Goal: Task Accomplishment & Management: Manage account settings

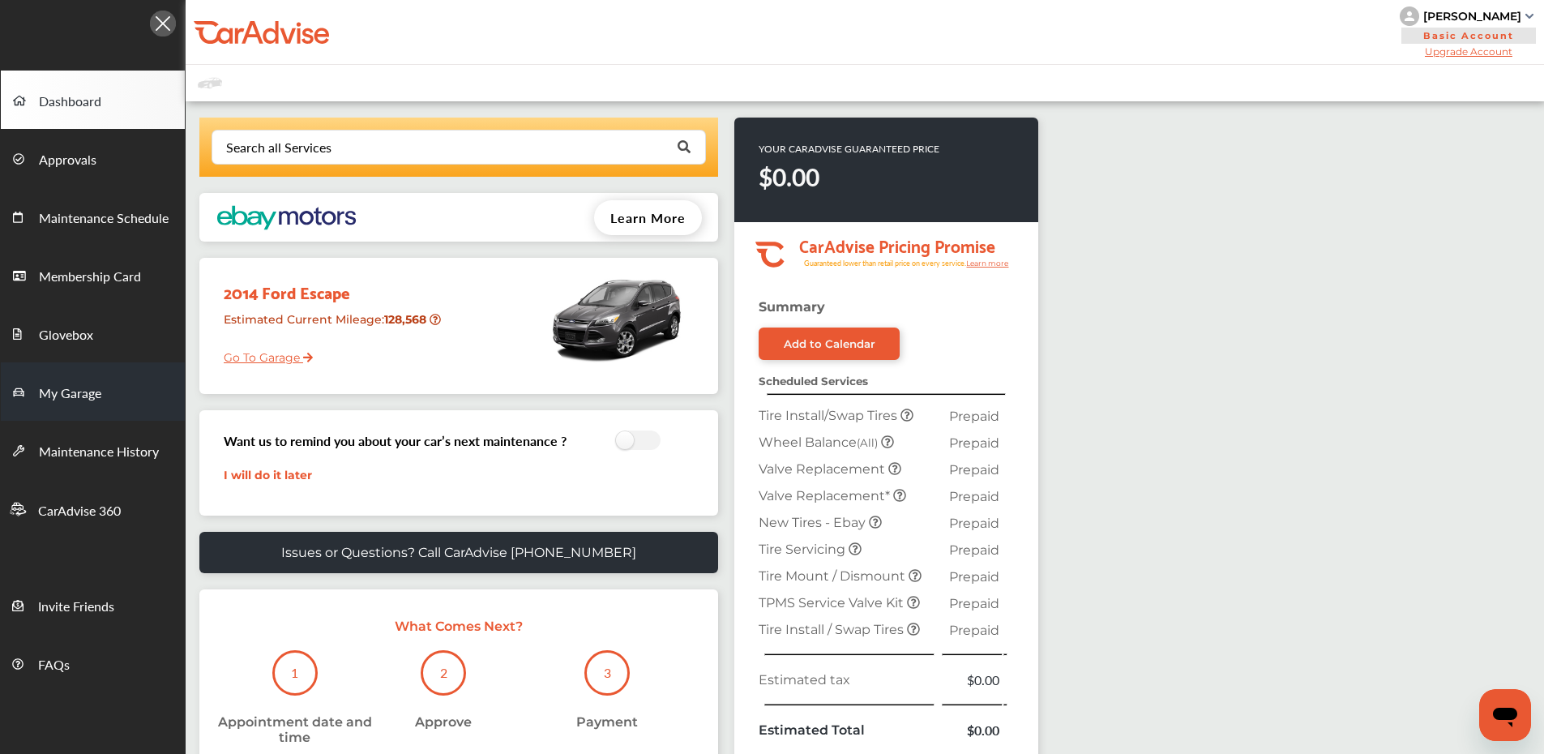
click at [100, 397] on span "My Garage" at bounding box center [70, 393] width 62 height 21
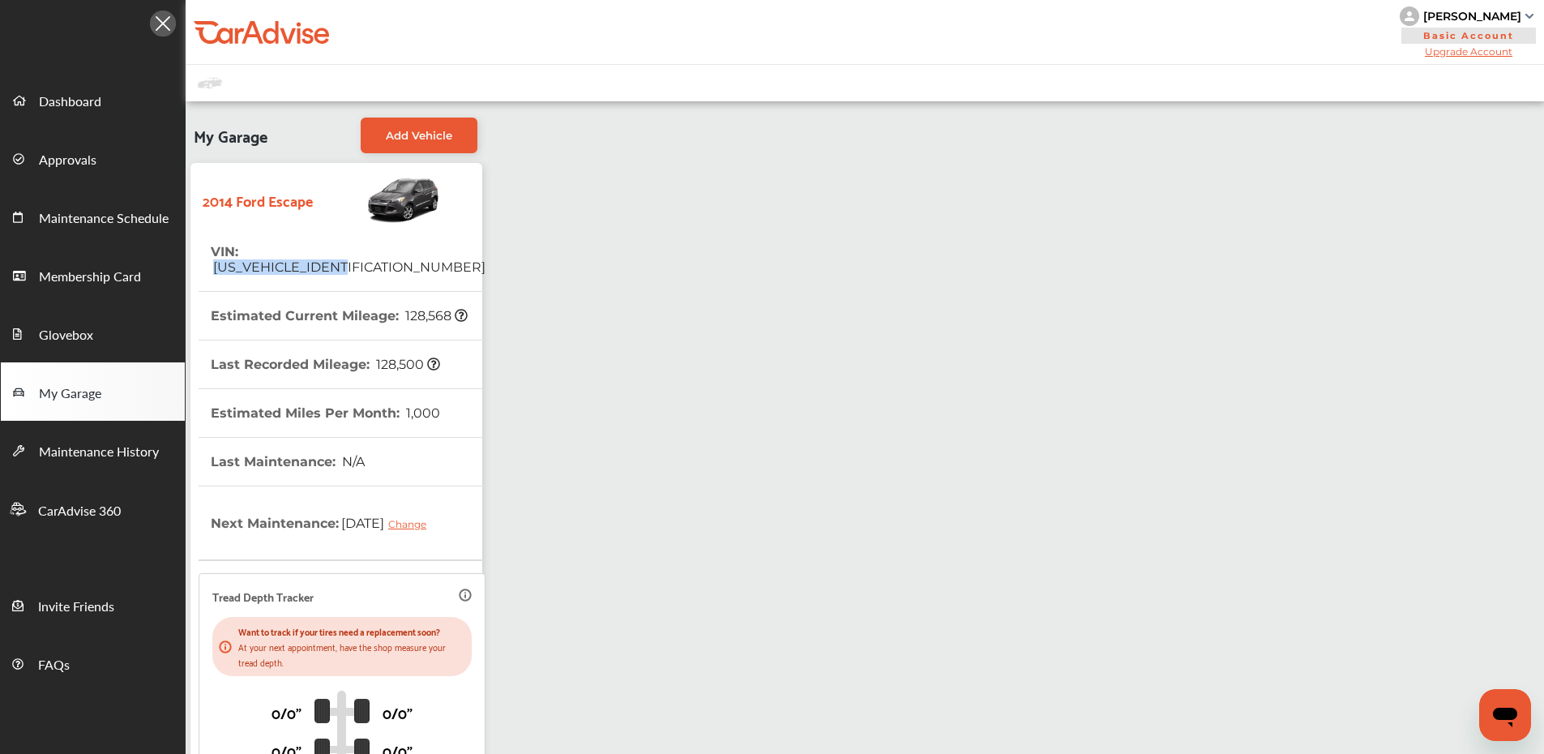
drag, startPoint x: 246, startPoint y: 253, endPoint x: 376, endPoint y: 250, distance: 130.5
click at [390, 251] on tr "VIN : [US_VEHICLE_IDENTIFICATION_NUMBER]" at bounding box center [342, 260] width 287 height 64
copy span "[US_VEHICLE_IDENTIFICATION_NUMBER]"
click at [107, 101] on link "Dashboard" at bounding box center [93, 100] width 184 height 58
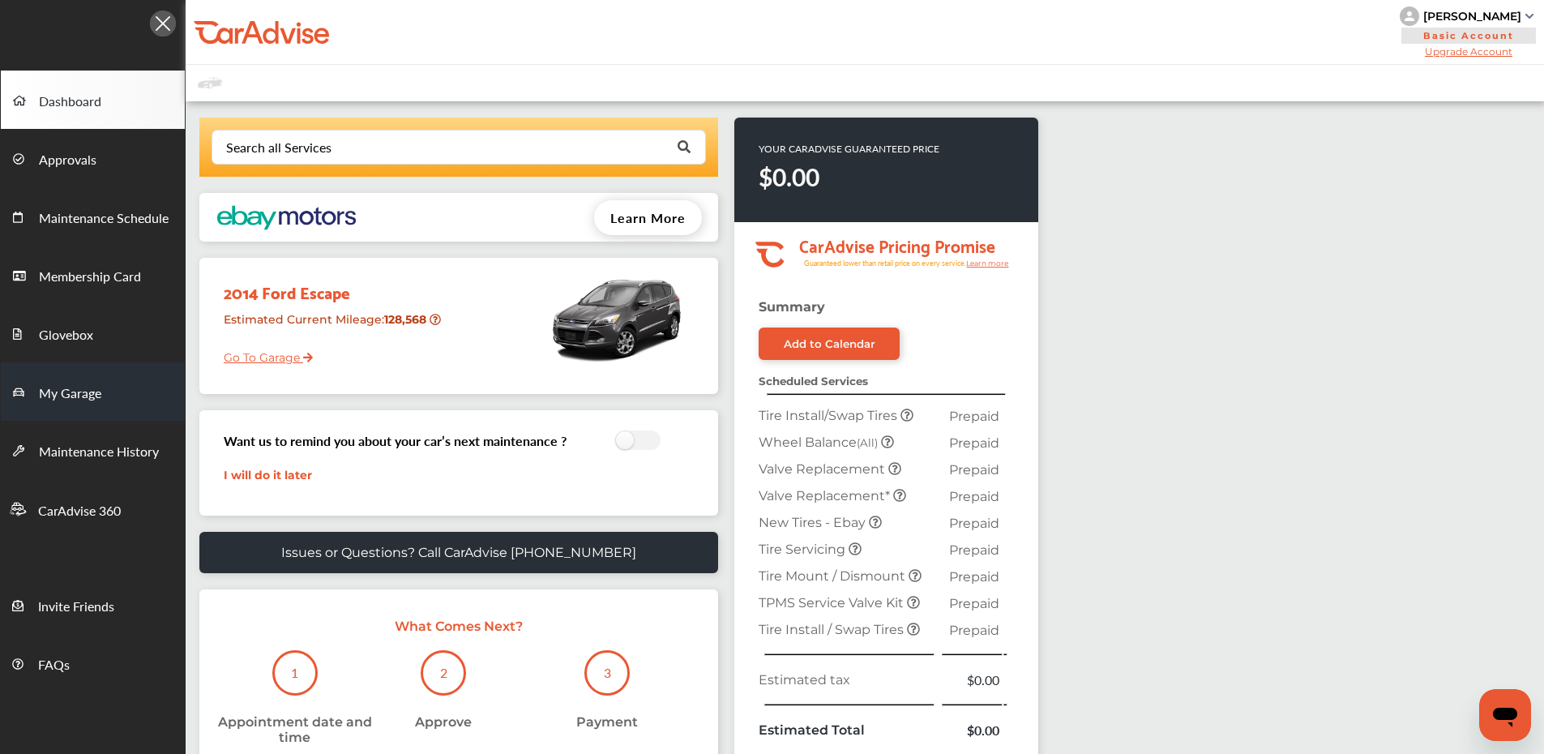
click at [98, 391] on span "My Garage" at bounding box center [70, 393] width 62 height 21
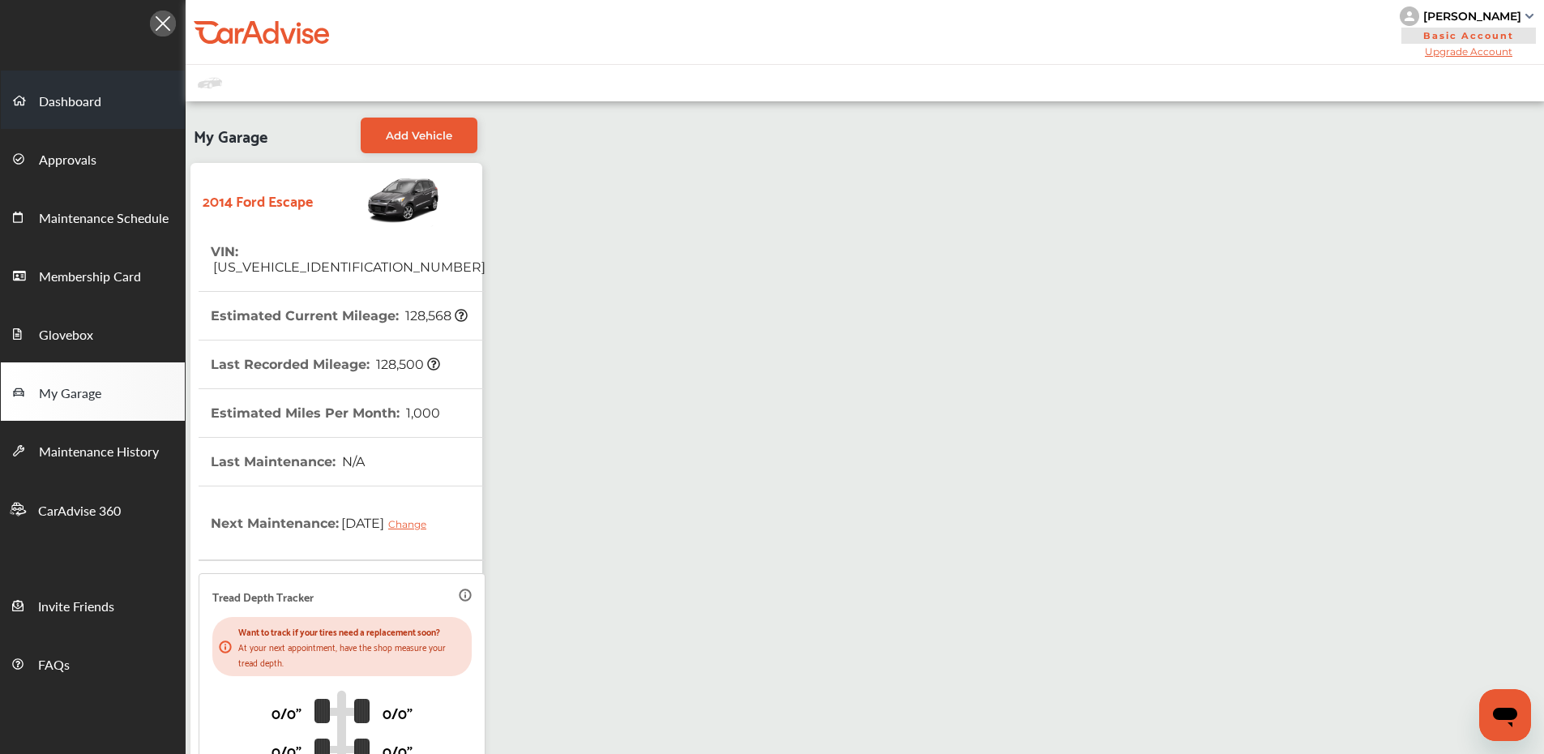
click at [88, 108] on span "Dashboard" at bounding box center [70, 102] width 62 height 21
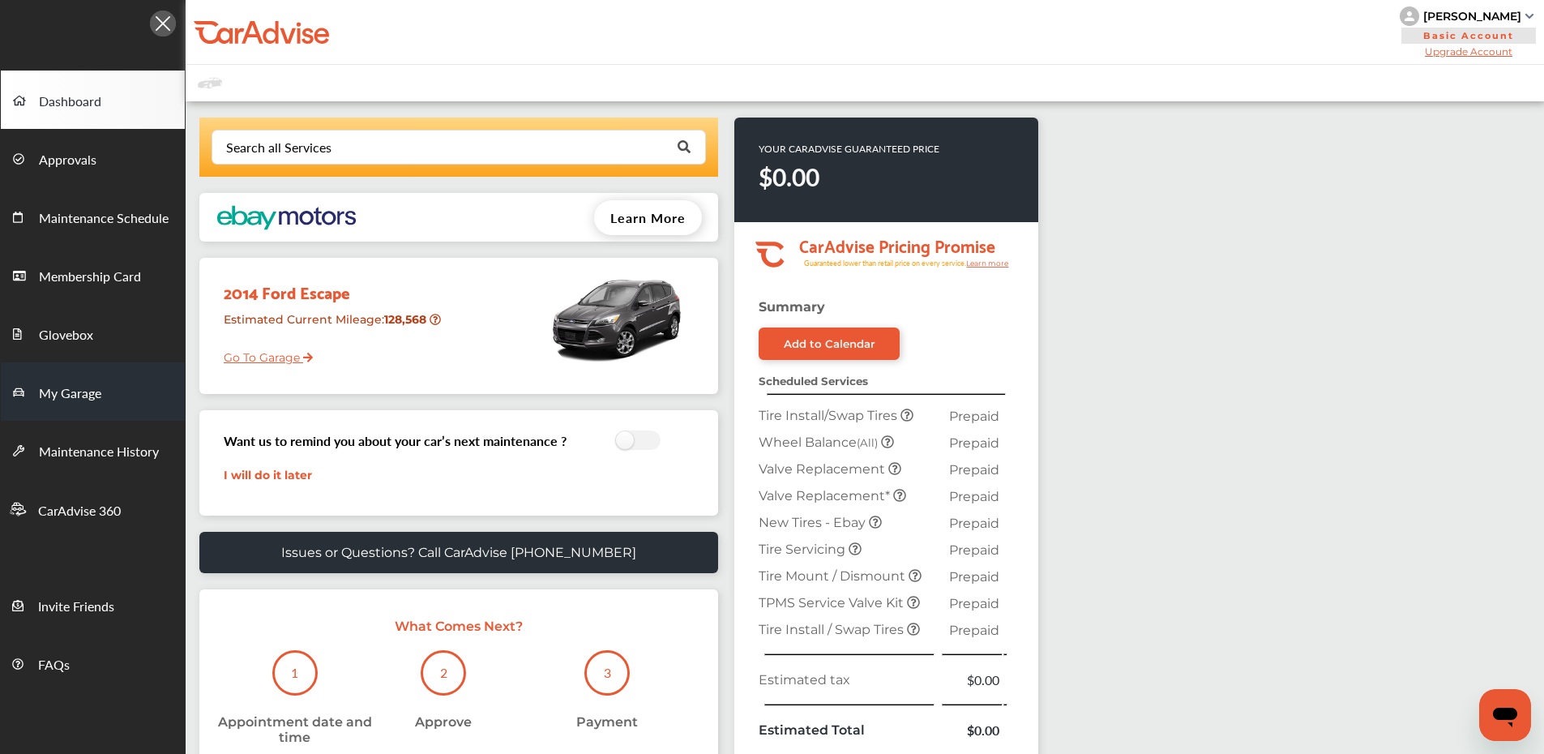
click at [70, 403] on span "My Garage" at bounding box center [70, 393] width 62 height 21
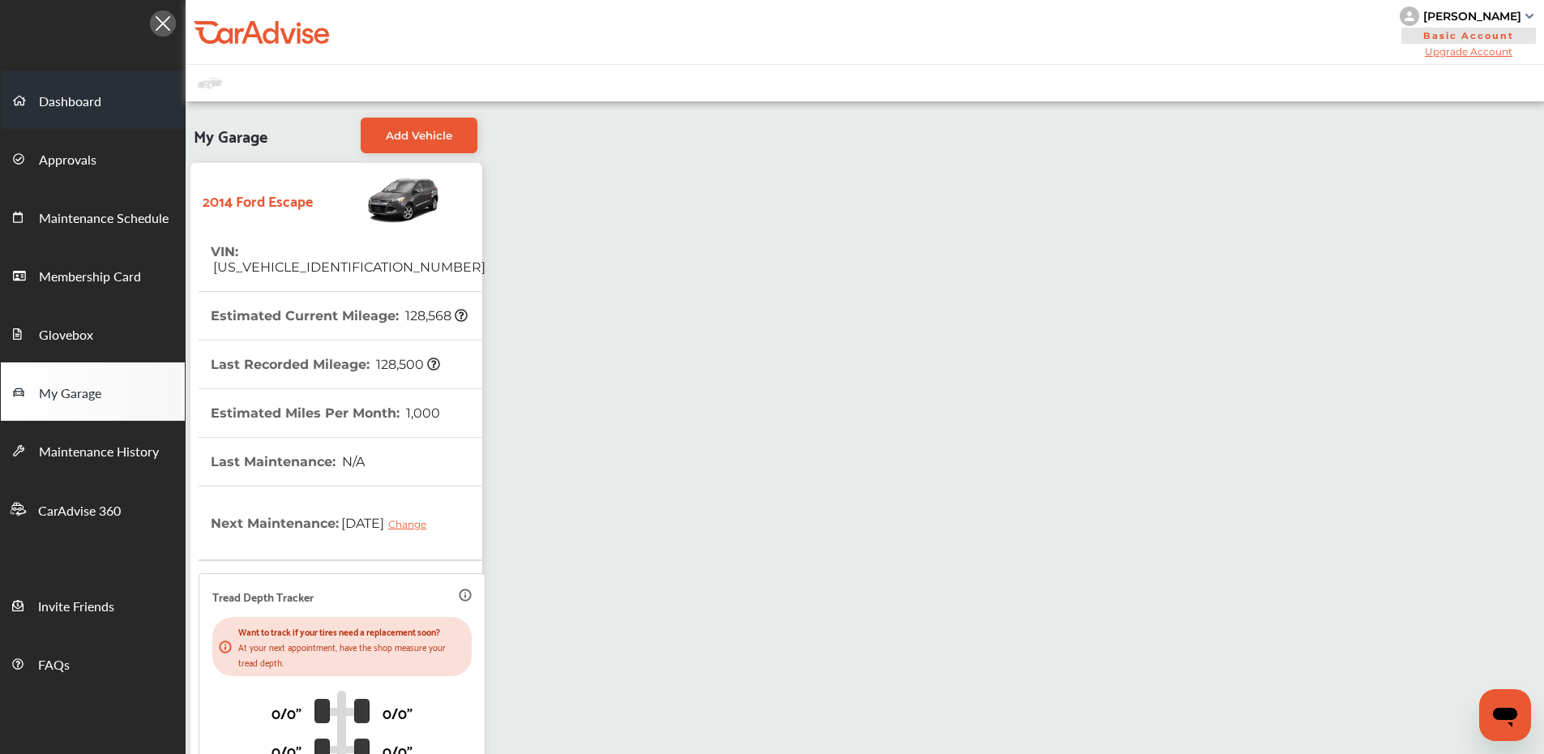
click at [96, 103] on span "Dashboard" at bounding box center [70, 102] width 62 height 21
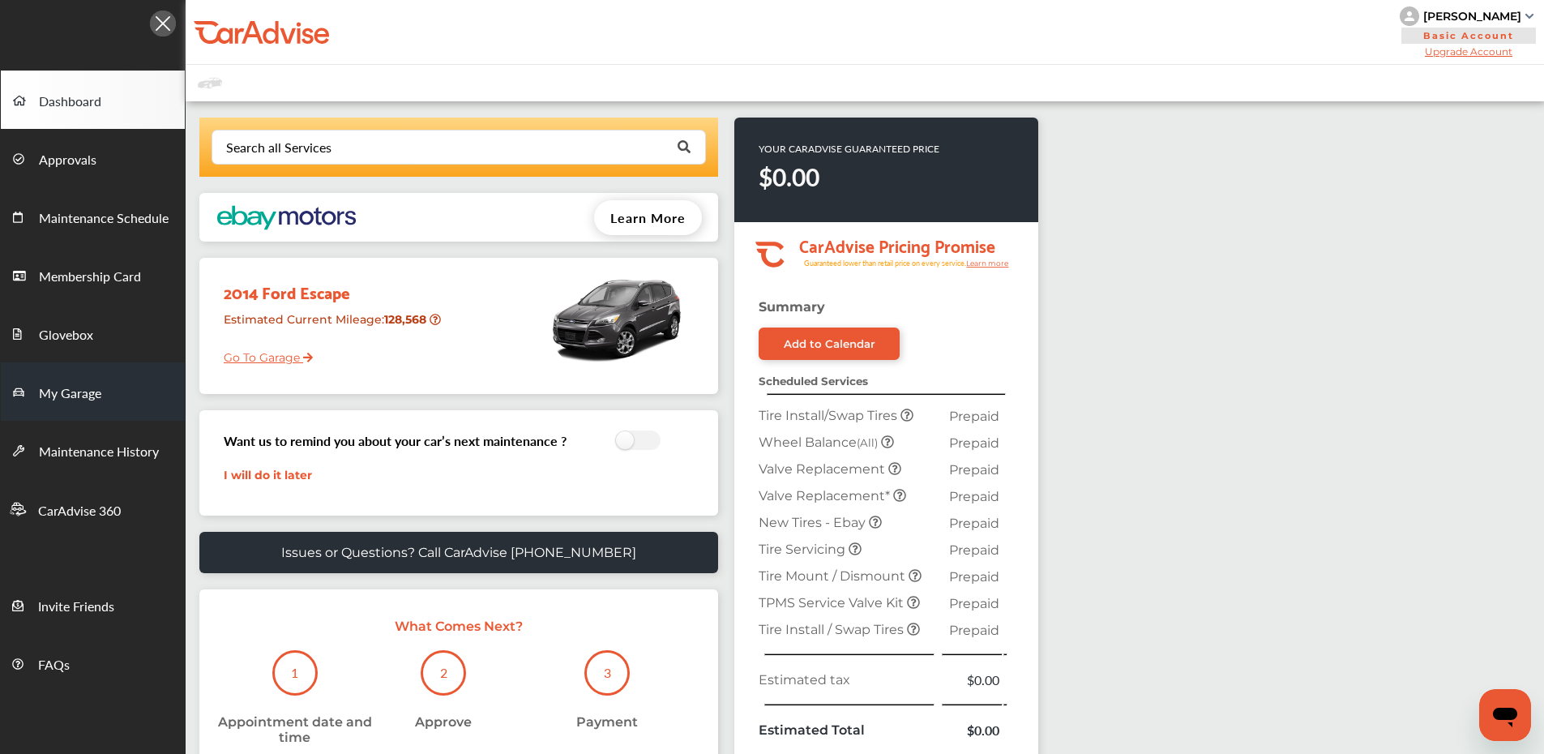
click at [92, 397] on span "My Garage" at bounding box center [70, 393] width 62 height 21
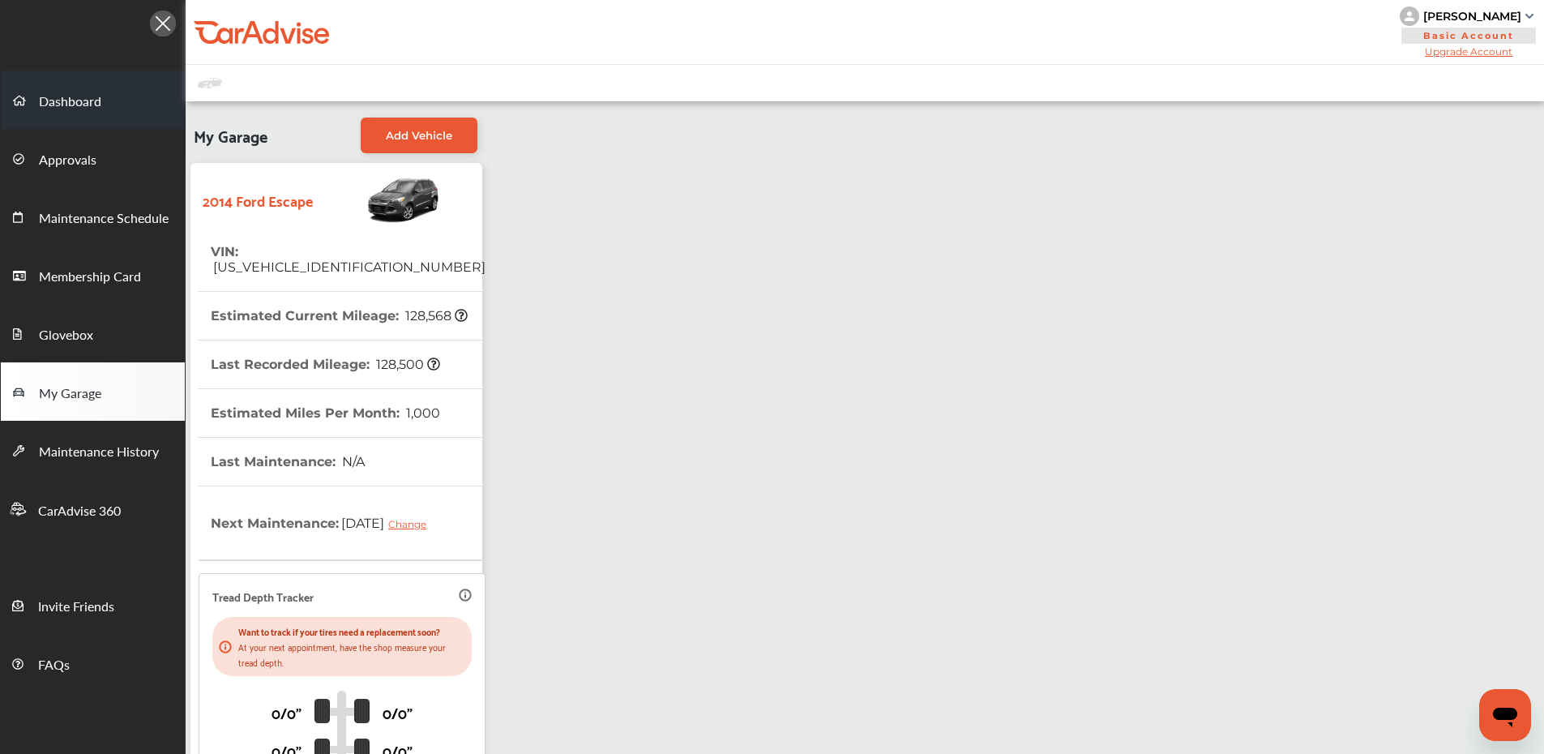
click at [101, 109] on link "Dashboard" at bounding box center [93, 100] width 184 height 58
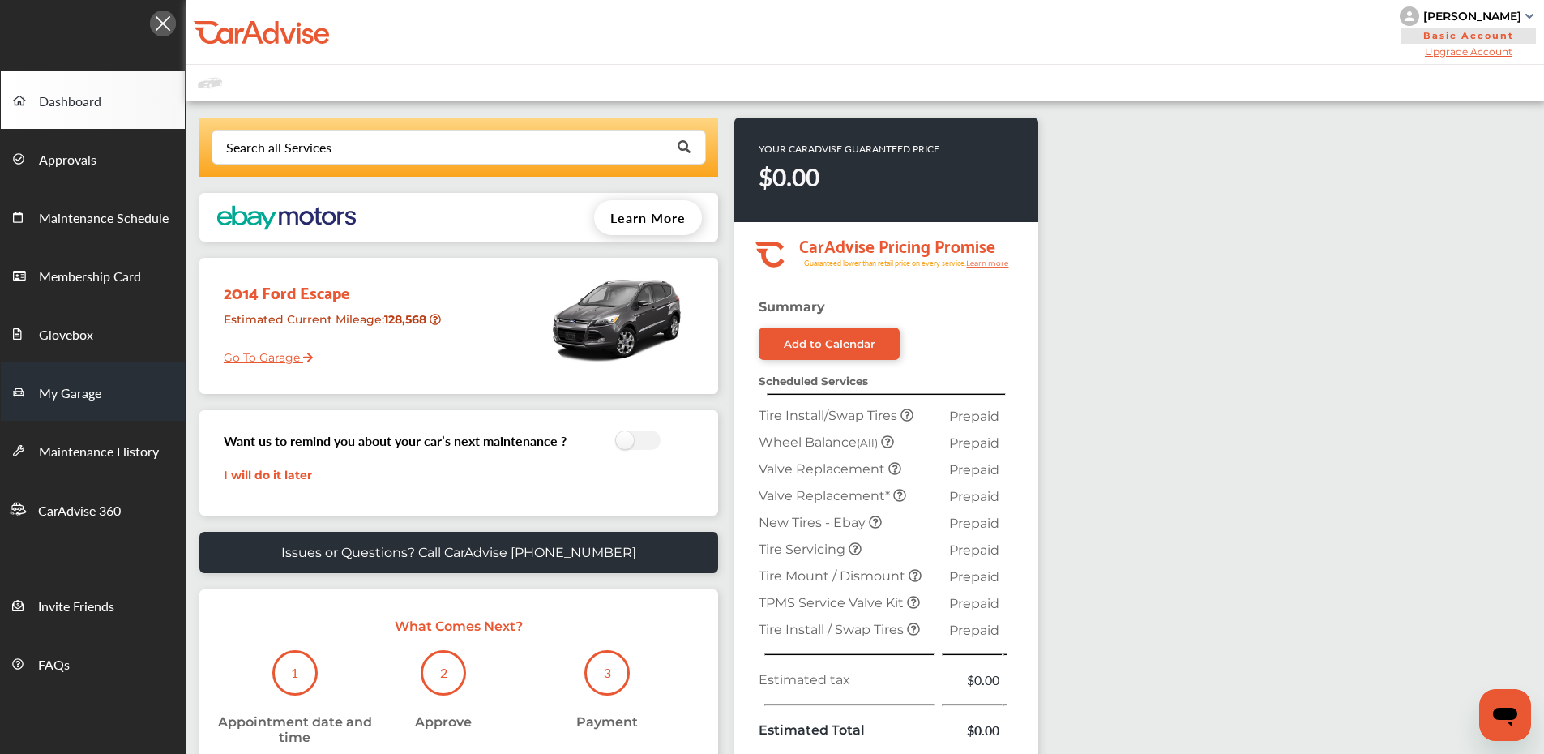
click at [101, 388] on span "My Garage" at bounding box center [70, 393] width 62 height 21
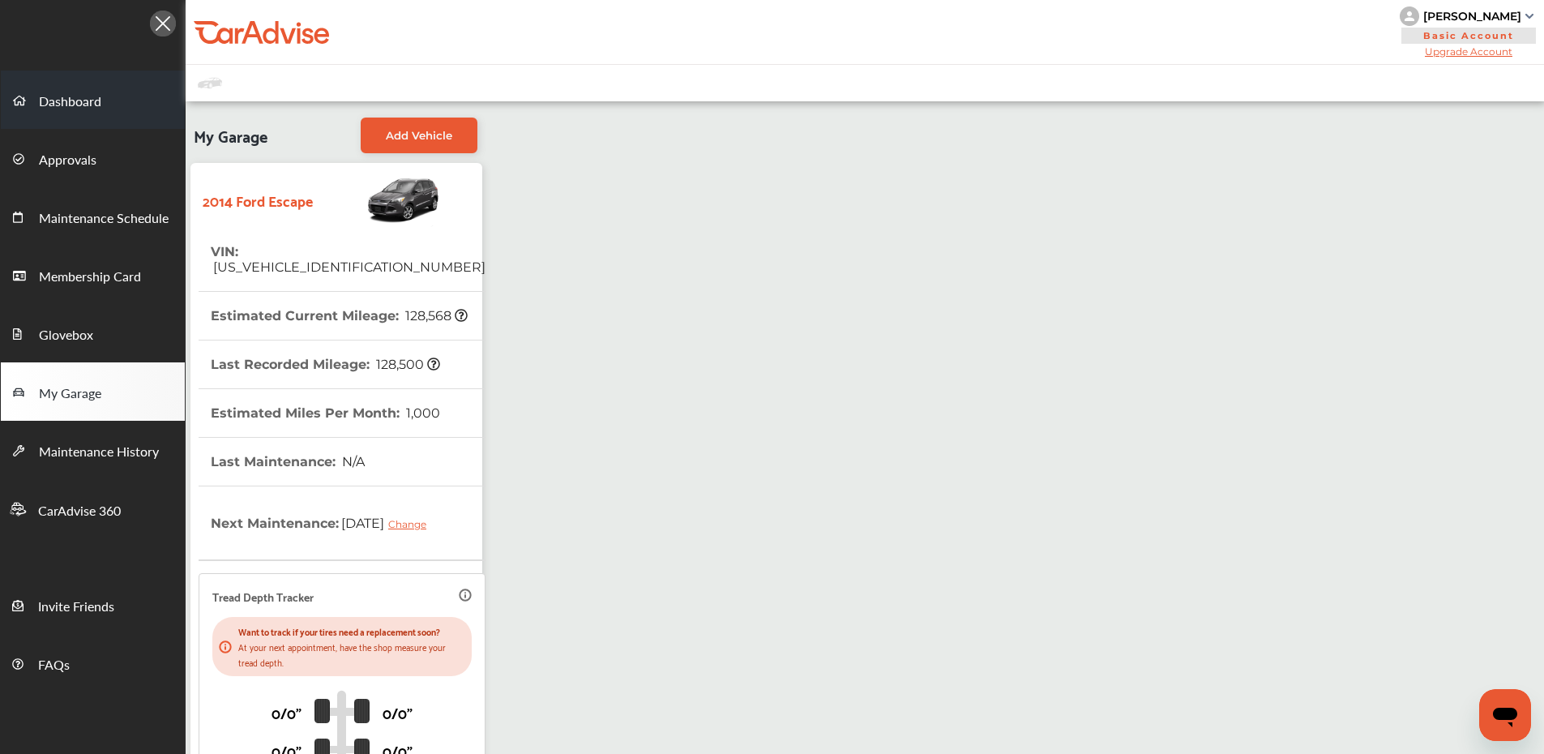
click at [113, 107] on link "Dashboard" at bounding box center [93, 100] width 184 height 58
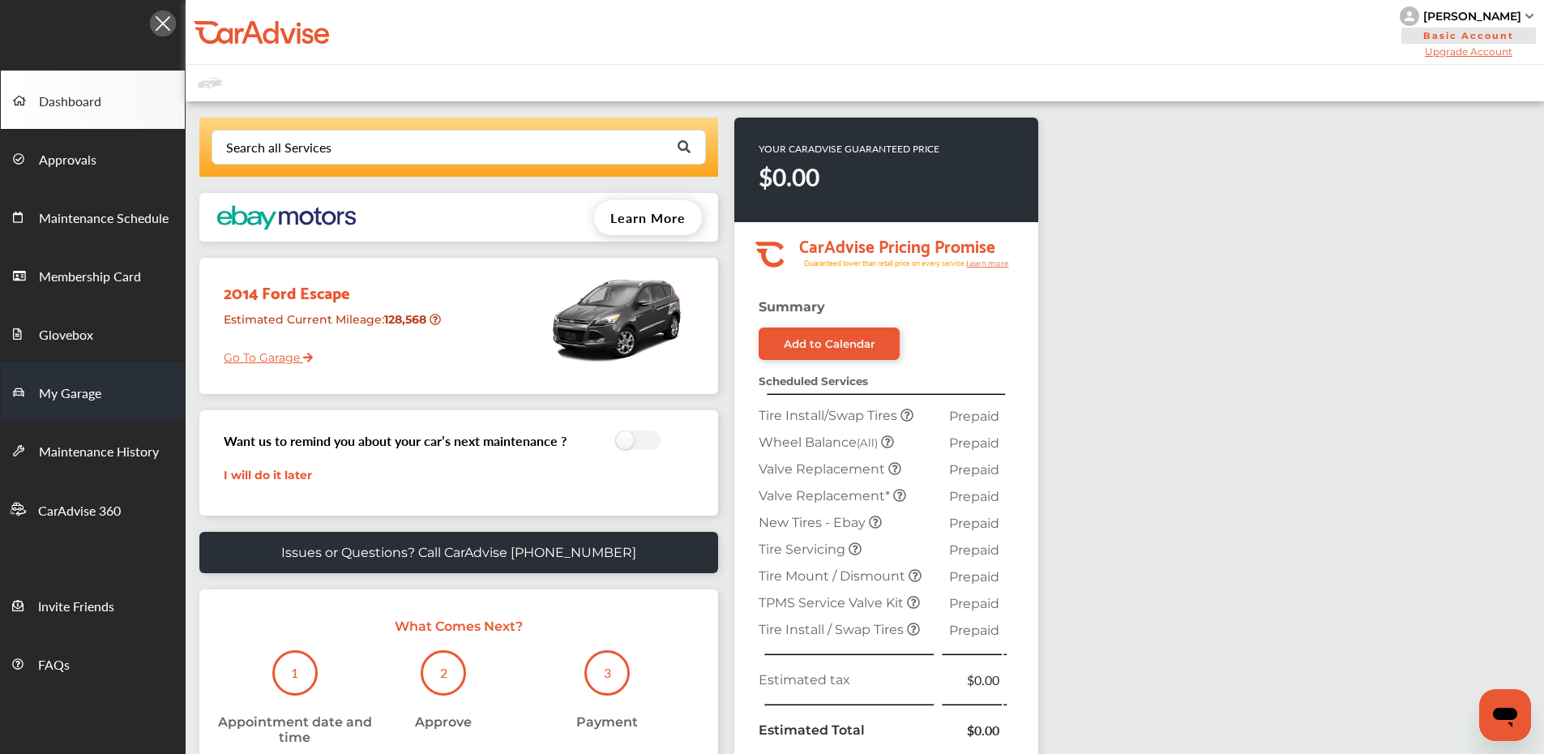
click at [96, 391] on span "My Garage" at bounding box center [70, 393] width 62 height 21
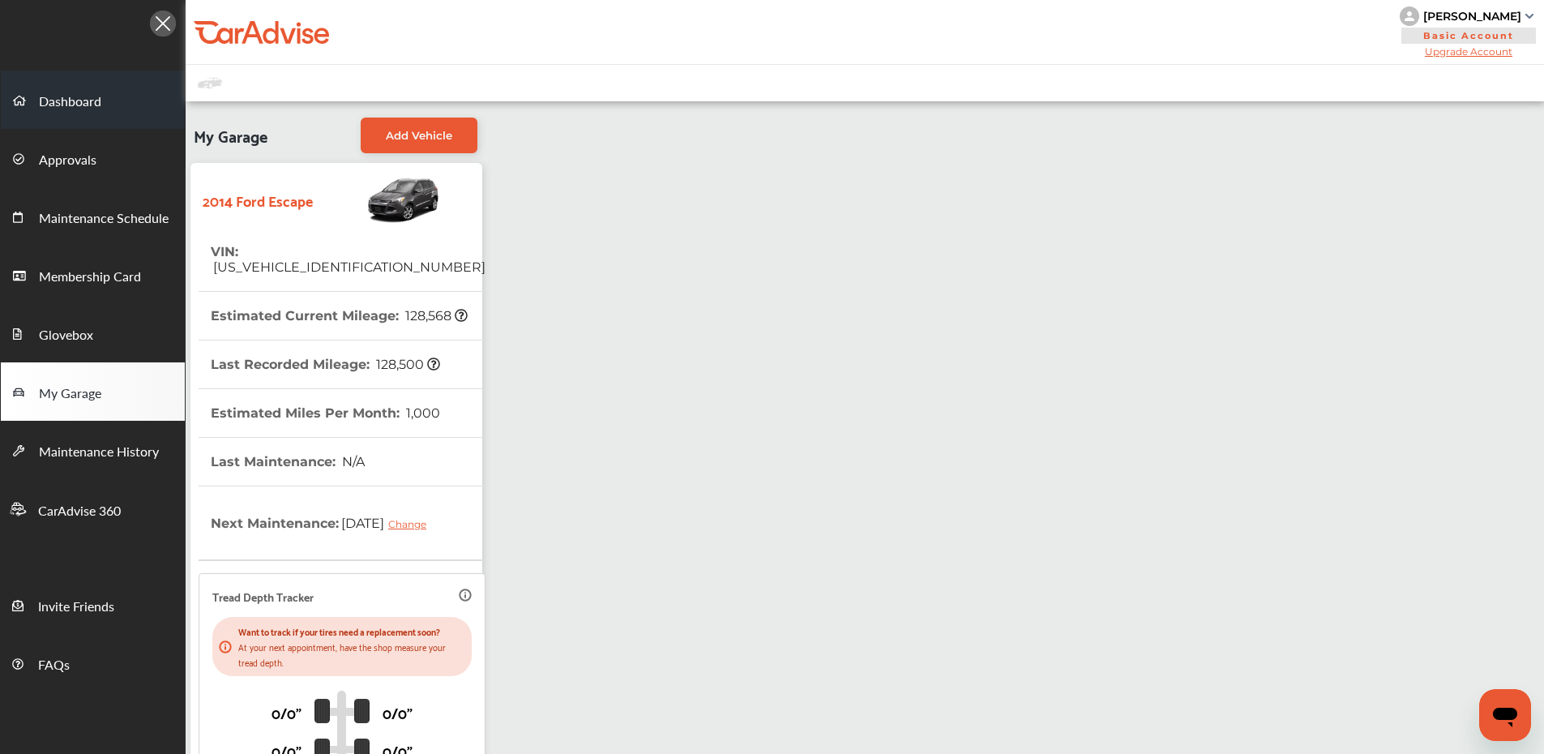
click at [109, 108] on link "Dashboard" at bounding box center [93, 100] width 184 height 58
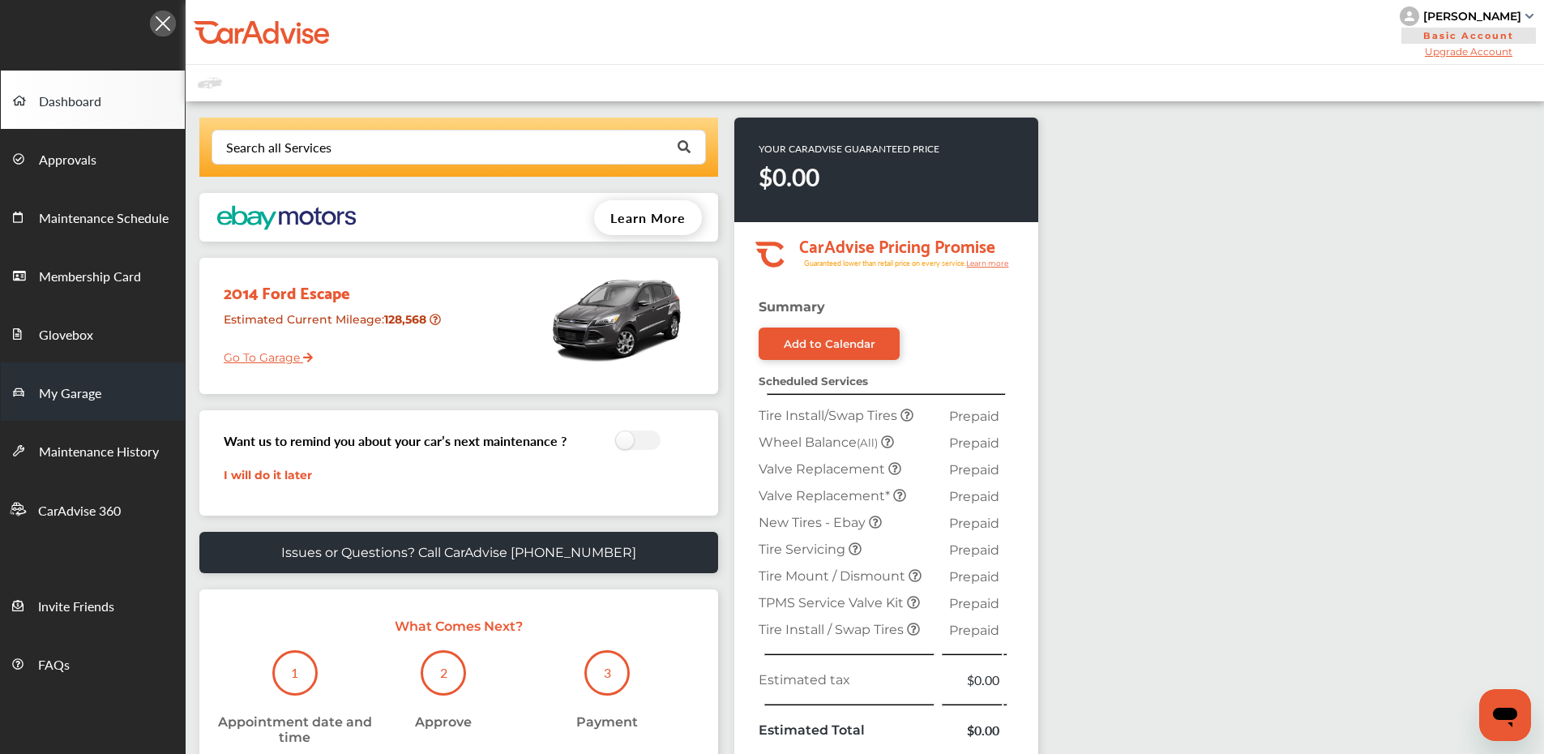
click at [77, 405] on link "My Garage" at bounding box center [93, 391] width 184 height 58
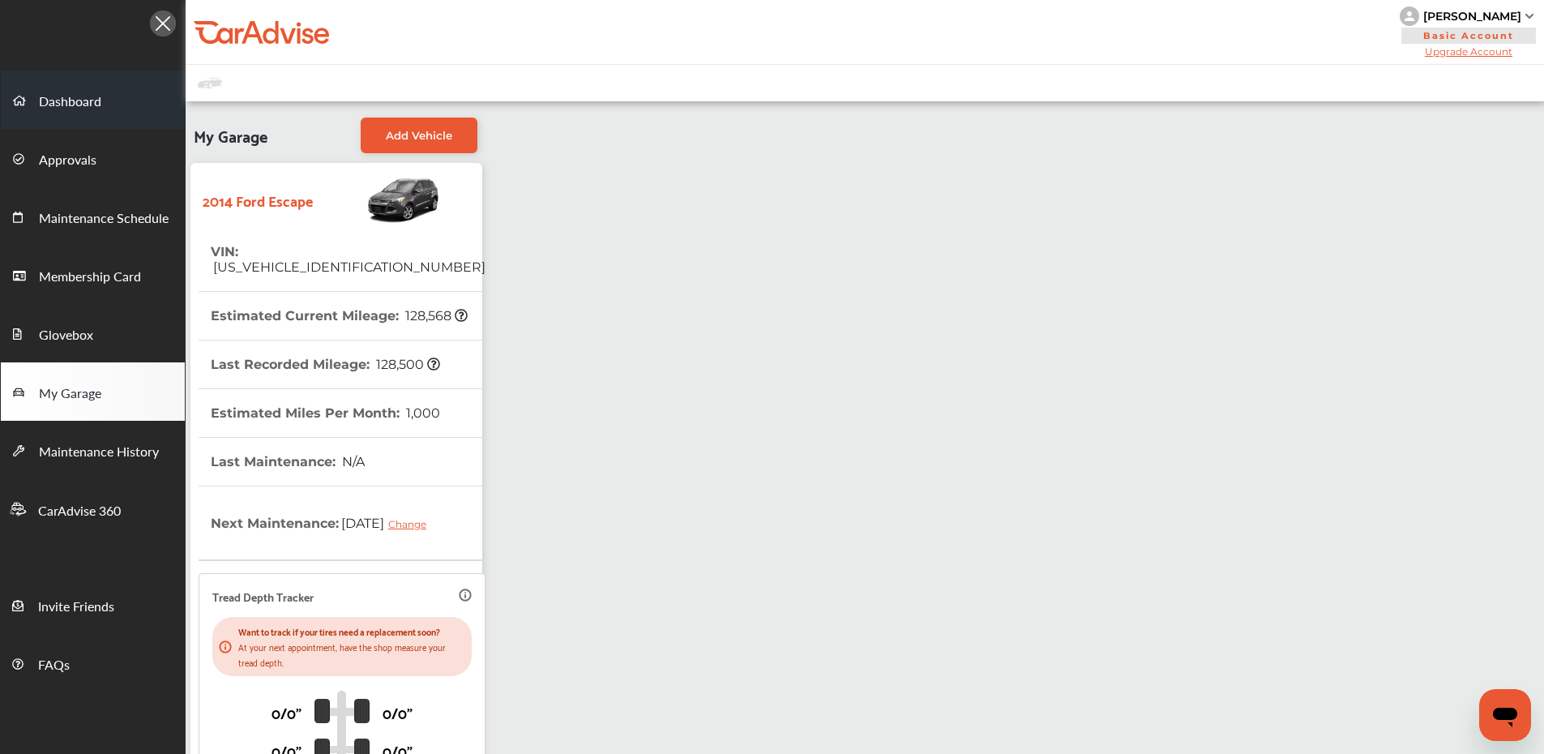
click at [116, 115] on link "Dashboard" at bounding box center [93, 100] width 184 height 58
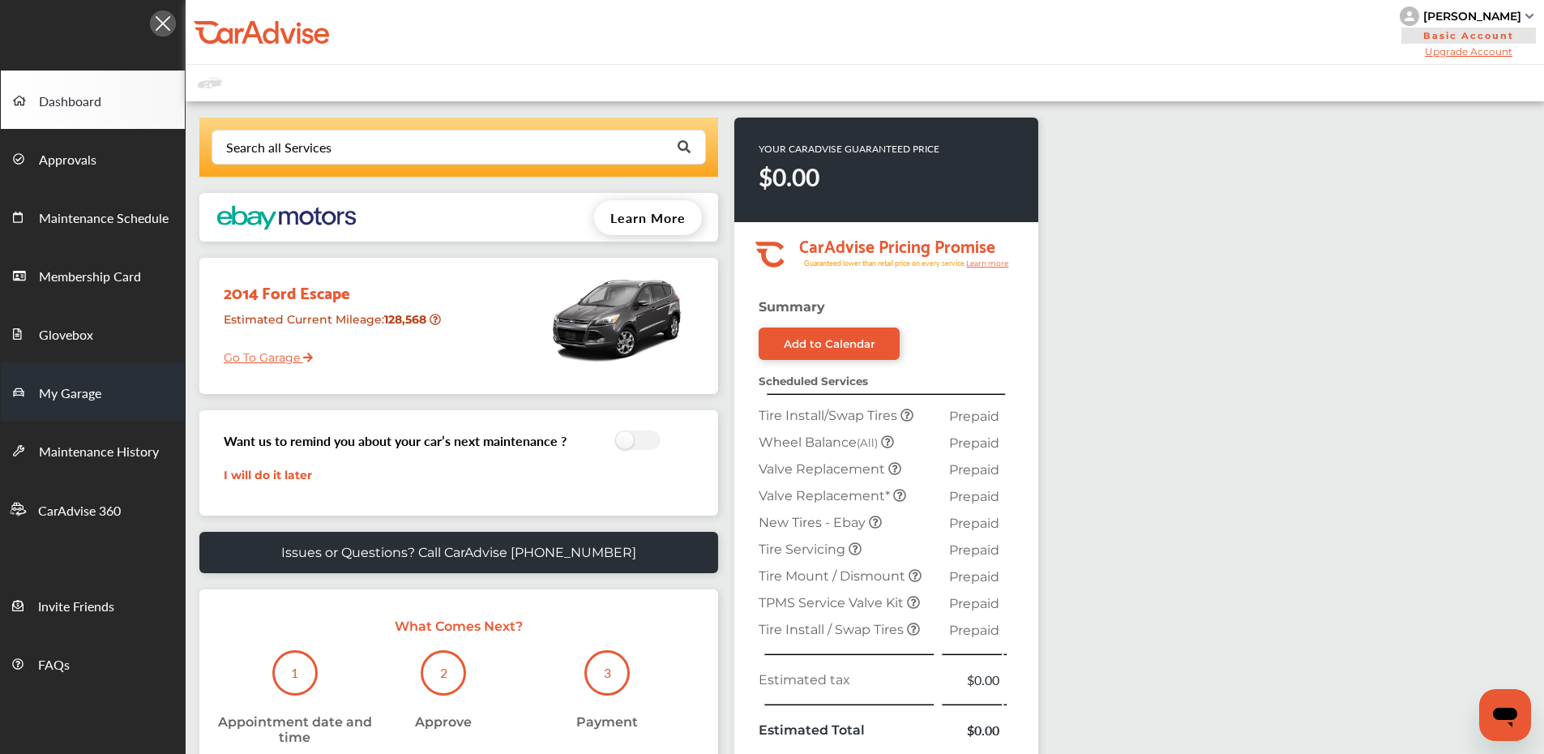
click at [83, 392] on span "My Garage" at bounding box center [70, 393] width 62 height 21
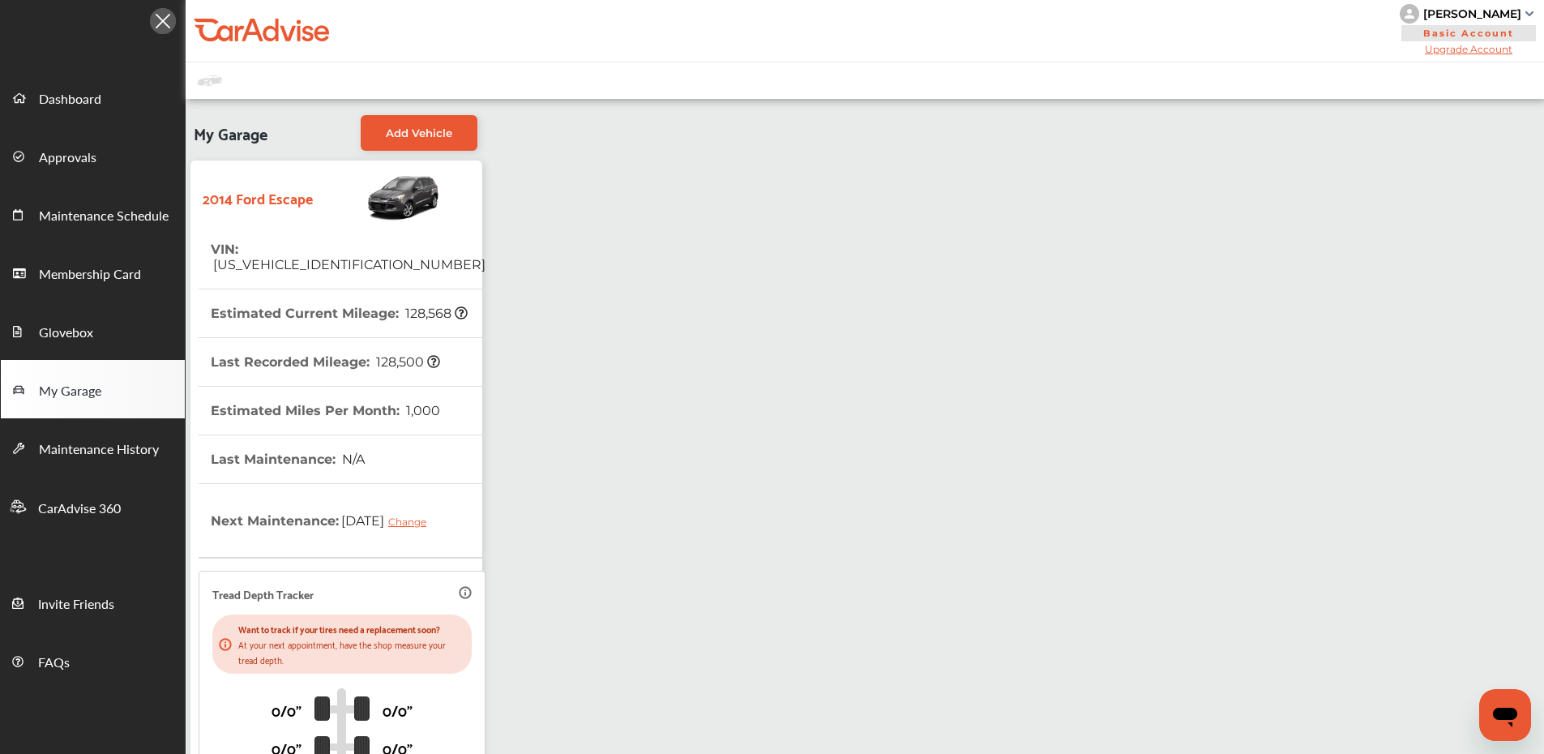
scroll to position [3, 0]
drag, startPoint x: 243, startPoint y: 248, endPoint x: 375, endPoint y: 247, distance: 132.1
click at [384, 250] on tr "VIN : [US_VEHICLE_IDENTIFICATION_NUMBER]" at bounding box center [342, 257] width 287 height 64
copy span "[US_VEHICLE_IDENTIFICATION_NUMBER]"
